Goal: Task Accomplishment & Management: Manage account settings

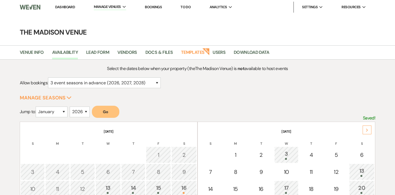
select select "3"
select select "2026"
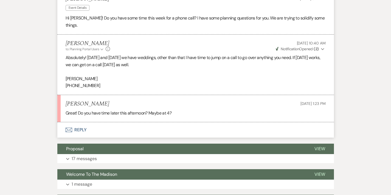
scroll to position [183, 0]
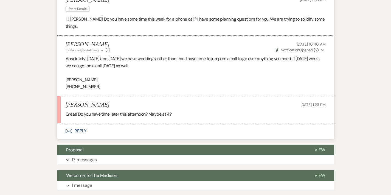
click at [63, 123] on button "Envelope Reply" at bounding box center [195, 130] width 277 height 15
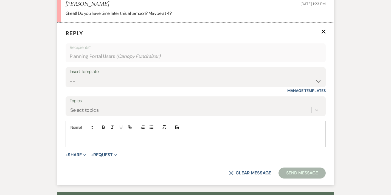
scroll to position [283, 0]
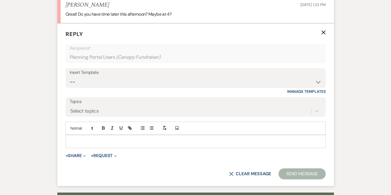
click at [70, 138] on p at bounding box center [195, 141] width 251 height 6
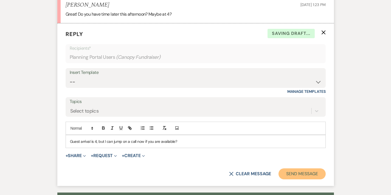
click at [312, 168] on button "Send Message" at bounding box center [301, 173] width 47 height 11
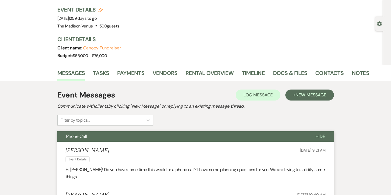
scroll to position [33, 0]
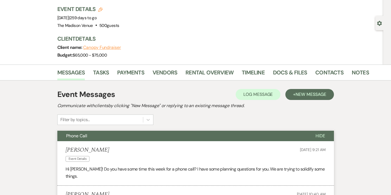
click at [315, 67] on li "Contacts" at bounding box center [333, 73] width 36 height 13
click at [315, 72] on link "Contacts" at bounding box center [329, 74] width 28 height 12
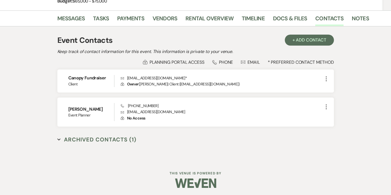
scroll to position [88, 0]
click at [117, 19] on link "Payments" at bounding box center [130, 20] width 27 height 12
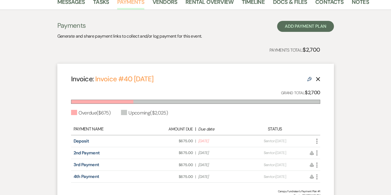
scroll to position [147, 0]
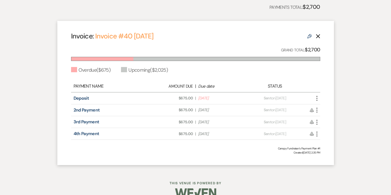
click at [320, 100] on icon "More" at bounding box center [317, 98] width 7 height 7
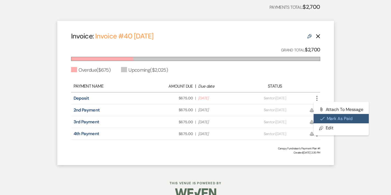
click at [343, 119] on button "Check [PERSON_NAME] [PERSON_NAME] as Paid" at bounding box center [341, 118] width 55 height 9
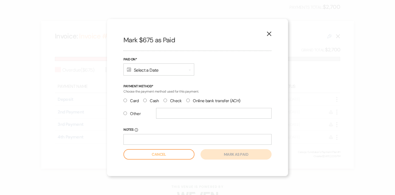
click at [166, 101] on input "Check" at bounding box center [165, 100] width 4 height 4
radio input "true"
click at [160, 66] on div "Calendar Select a Date Expand" at bounding box center [158, 69] width 71 height 12
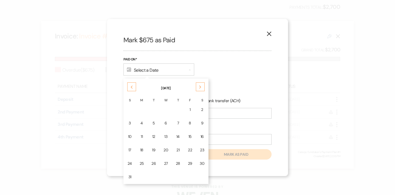
click at [129, 86] on div "Previous" at bounding box center [131, 86] width 9 height 9
click at [176, 139] on div "17" at bounding box center [178, 137] width 4 height 6
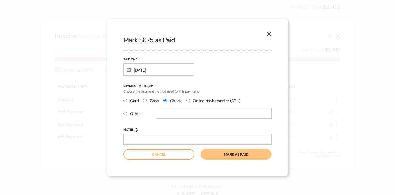
click at [227, 154] on button "Mark as paid" at bounding box center [236, 154] width 71 height 10
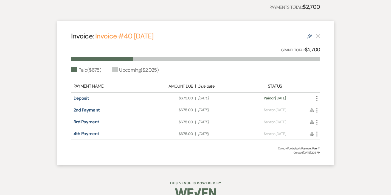
click at [371, 65] on div "Messages Tasks Payments Vendors Rental Overview Timeline Docs & Files Contacts …" at bounding box center [195, 60] width 391 height 219
